Goal: Find specific page/section: Find specific page/section

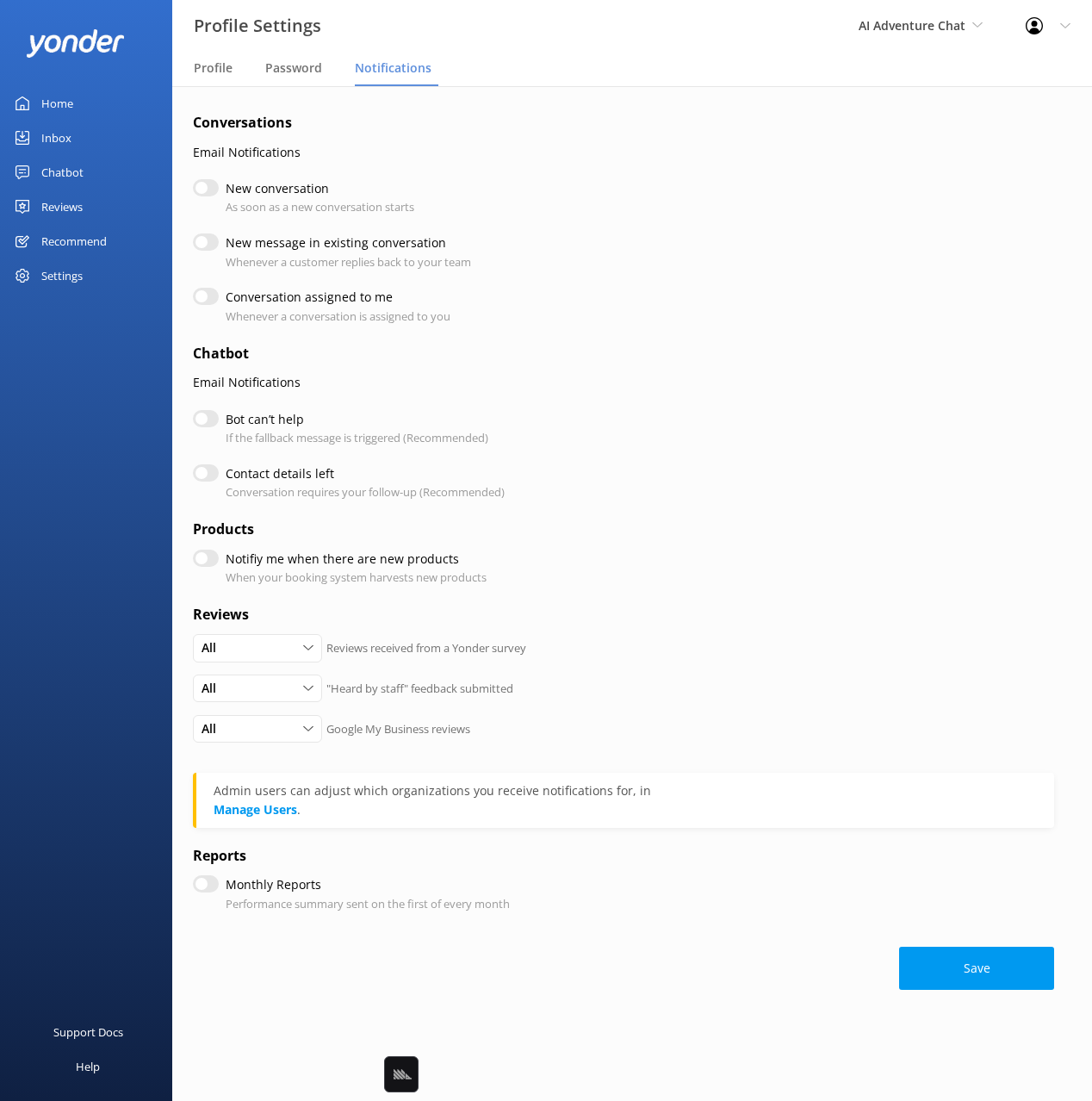
click at [82, 239] on div "Recommend" at bounding box center [74, 241] width 66 height 35
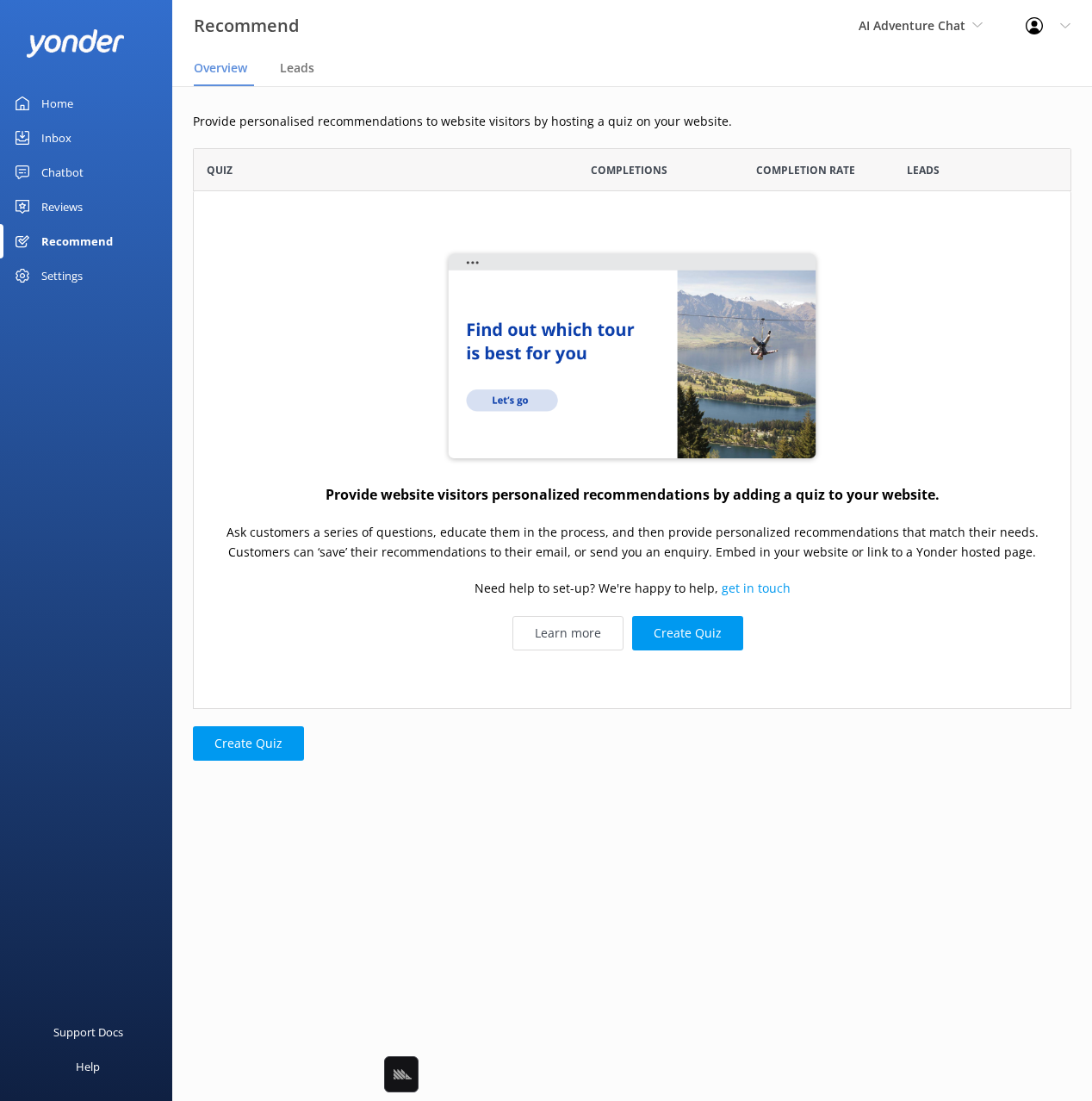
scroll to position [560, 878]
drag, startPoint x: 120, startPoint y: 451, endPoint x: 360, endPoint y: 346, distance: 262.0
click at [120, 450] on div "Home Inbox Chatbot Content Products Chat Logs Website Widget Pop-up messages Re…" at bounding box center [86, 275] width 173 height 550
click at [428, 129] on p "Provide personalised recommendations to website visitors by hosting a quiz on y…" at bounding box center [631, 121] width 878 height 19
click at [454, 112] on p "Provide personalised recommendations to website visitors by hosting a quiz on y…" at bounding box center [631, 121] width 878 height 19
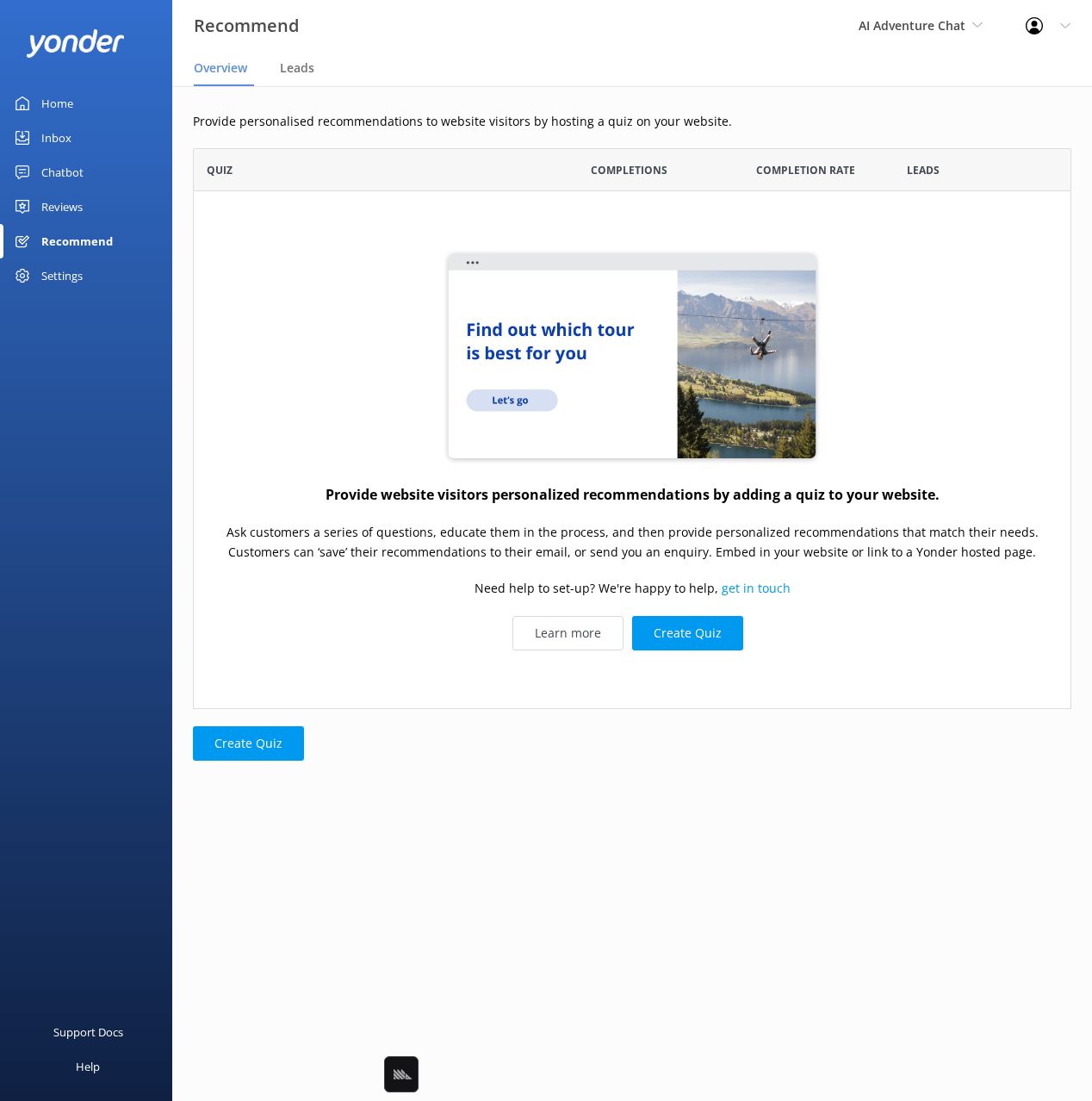
click at [471, 109] on div "Provide personalised recommendations to website visitors by hosting a quiz on y…" at bounding box center [632, 448] width 919 height 726
click at [294, 67] on span "Leads" at bounding box center [297, 68] width 35 height 17
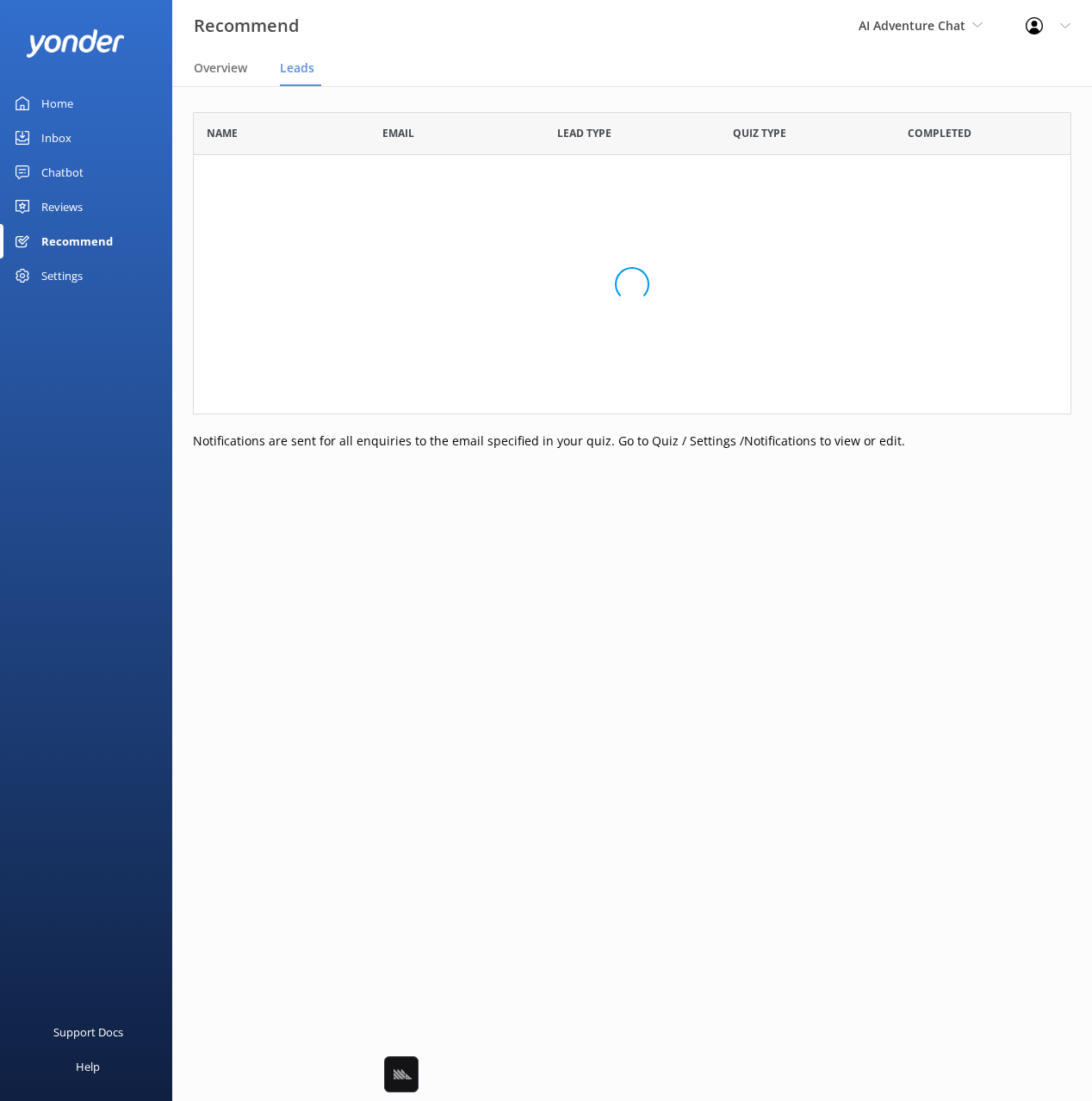
scroll to position [303, 878]
click at [405, 93] on div "Name Email Lead type Quiz Type Completed No leads yet Start gathering leads by …" at bounding box center [632, 293] width 919 height 416
click at [246, 69] on span "Overview" at bounding box center [220, 68] width 53 height 17
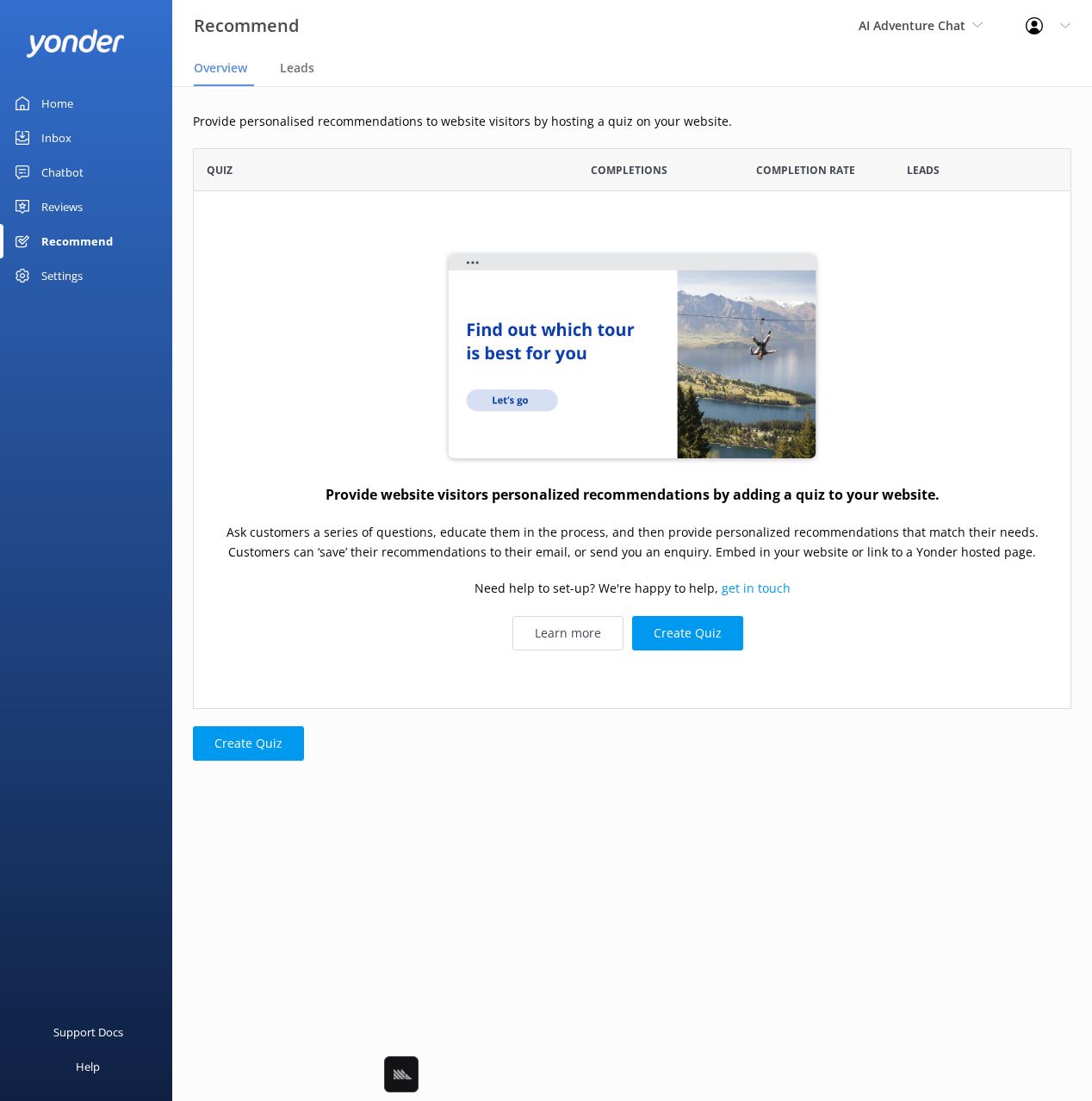
scroll to position [560, 878]
